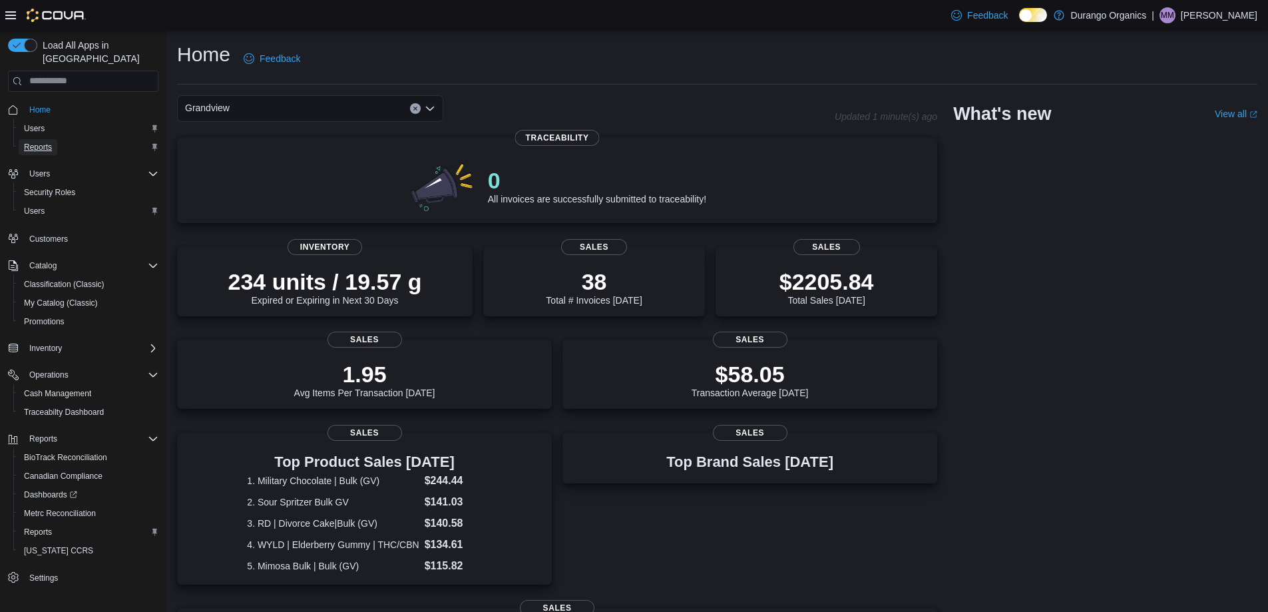
click at [32, 142] on span "Reports" at bounding box center [38, 147] width 28 height 11
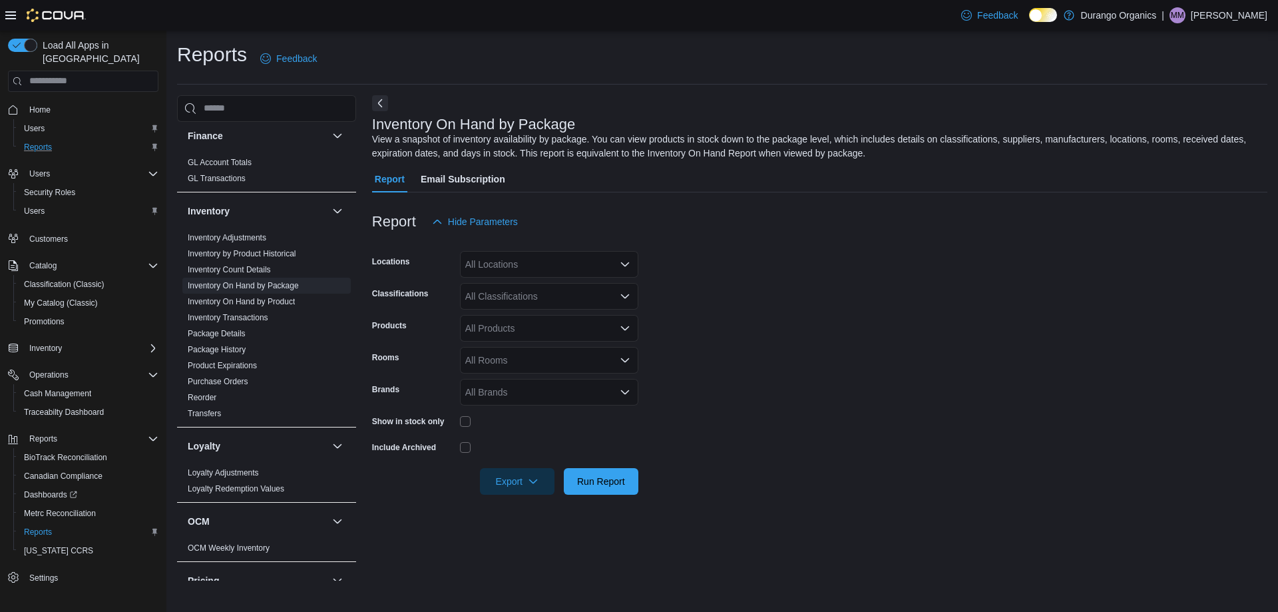
scroll to position [333, 0]
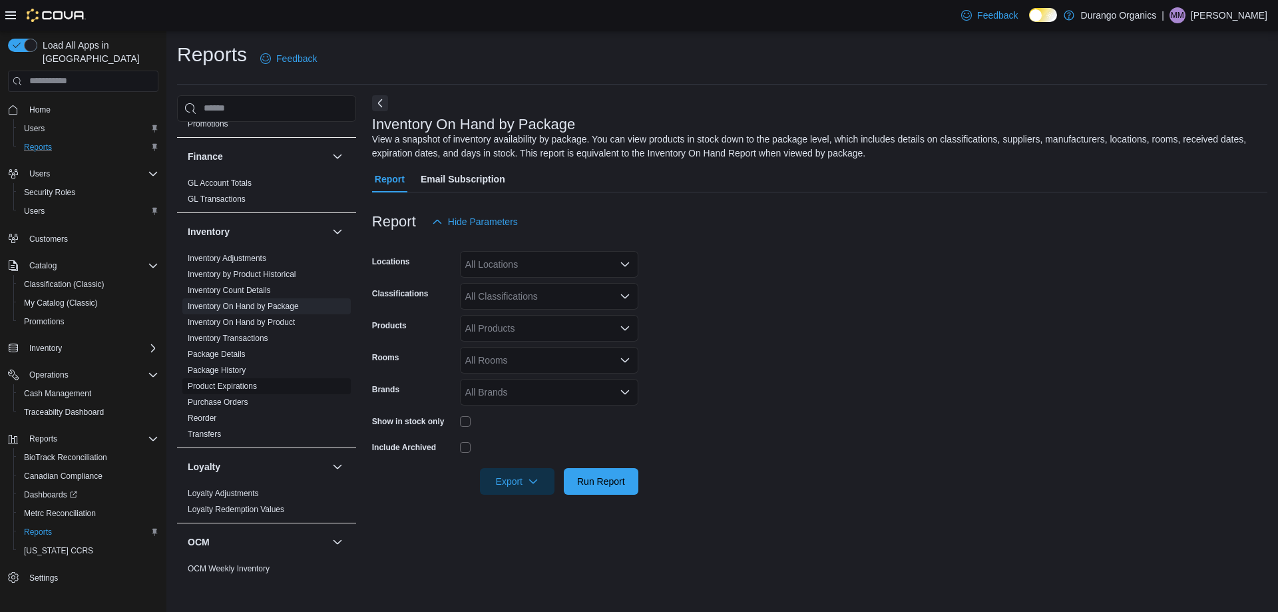
click at [253, 387] on link "Product Expirations" at bounding box center [222, 385] width 69 height 9
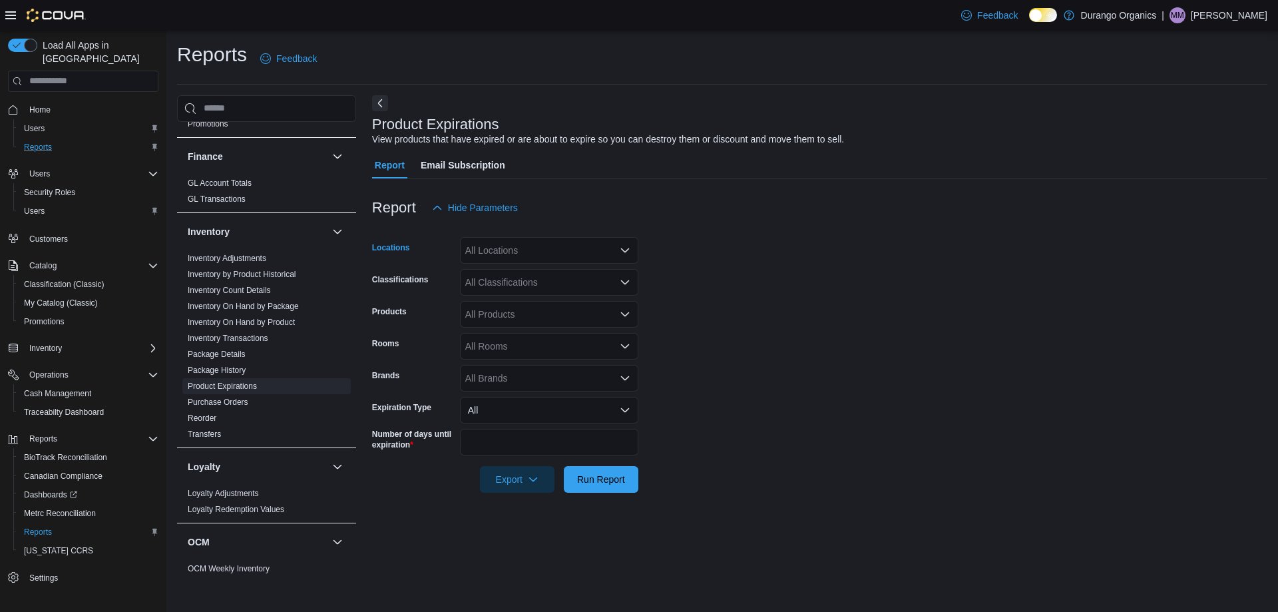
click at [504, 254] on div "All Locations" at bounding box center [549, 250] width 178 height 27
click at [524, 351] on span "Grandview" at bounding box center [510, 349] width 45 height 13
click at [711, 240] on form "Locations Grandview Combo box. Selected. Grandview. Press Backspace to delete G…" at bounding box center [819, 356] width 895 height 271
click at [512, 481] on span "Export" at bounding box center [517, 478] width 59 height 27
click at [508, 508] on span "Export to Excel" at bounding box center [519, 505] width 60 height 11
